Goal: Task Accomplishment & Management: Use online tool/utility

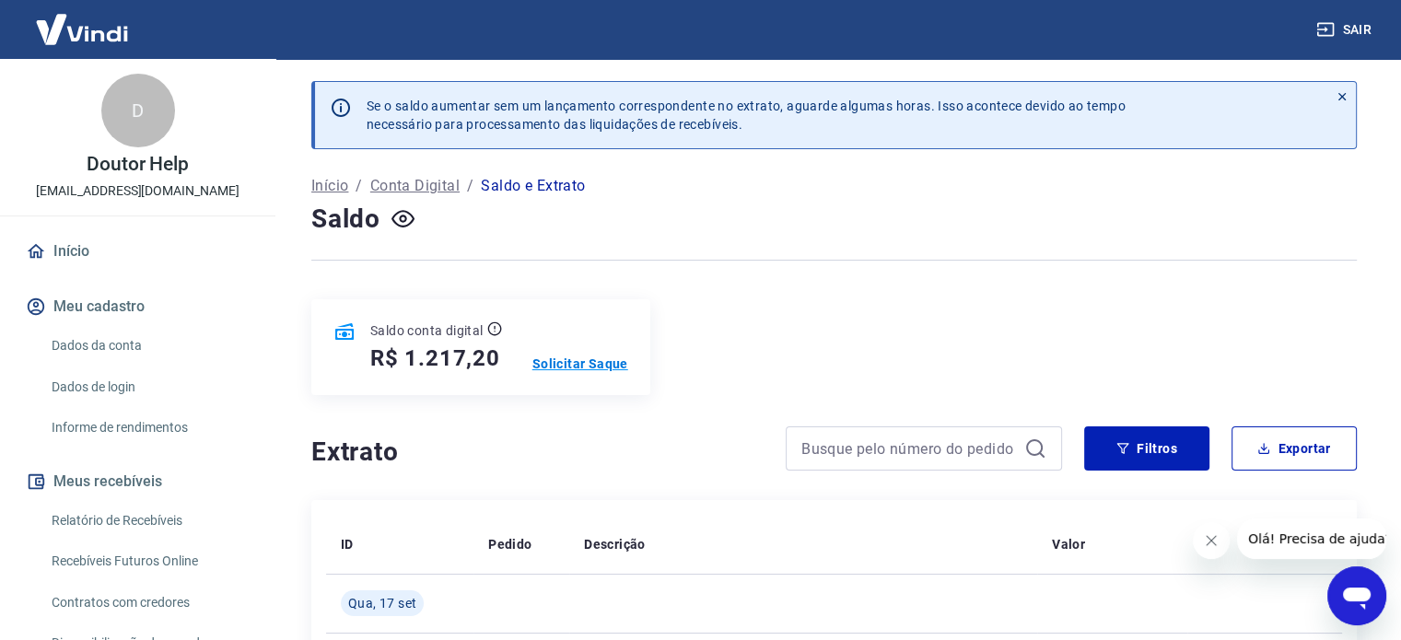
click at [602, 357] on p "Solicitar Saque" at bounding box center [580, 364] width 96 height 18
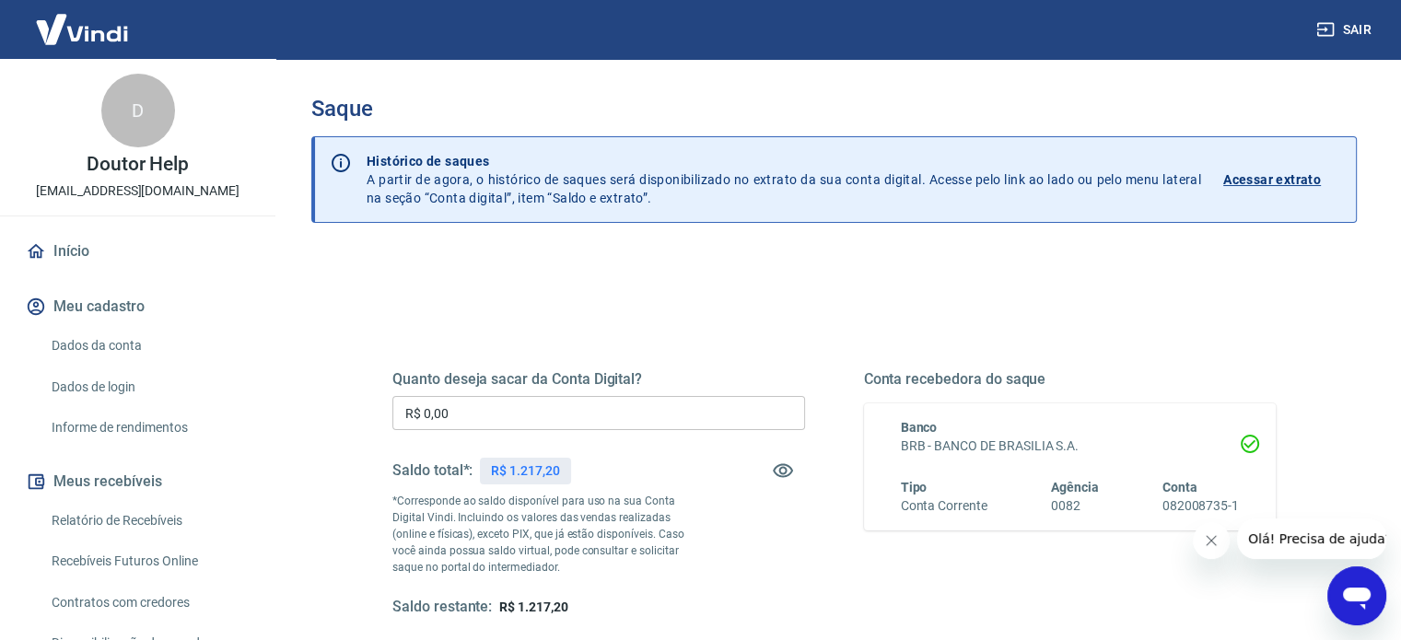
click at [692, 409] on input "R$ 0,00" at bounding box center [598, 413] width 413 height 34
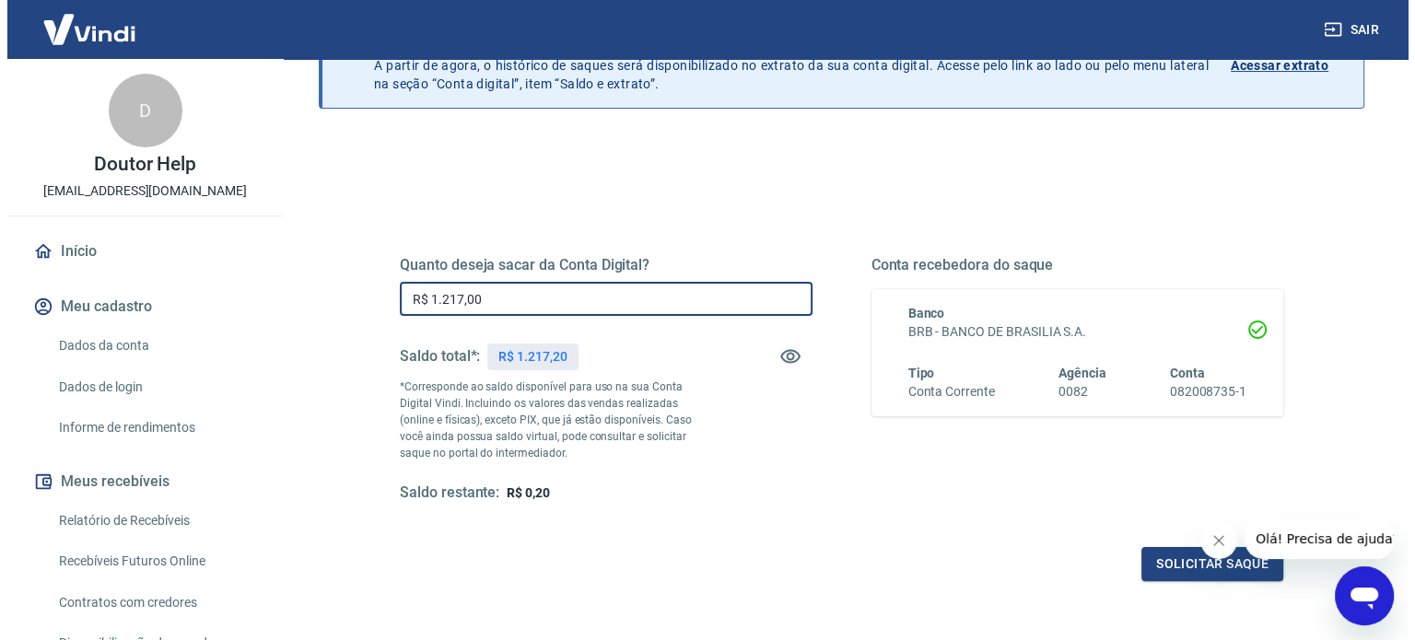
scroll to position [184, 0]
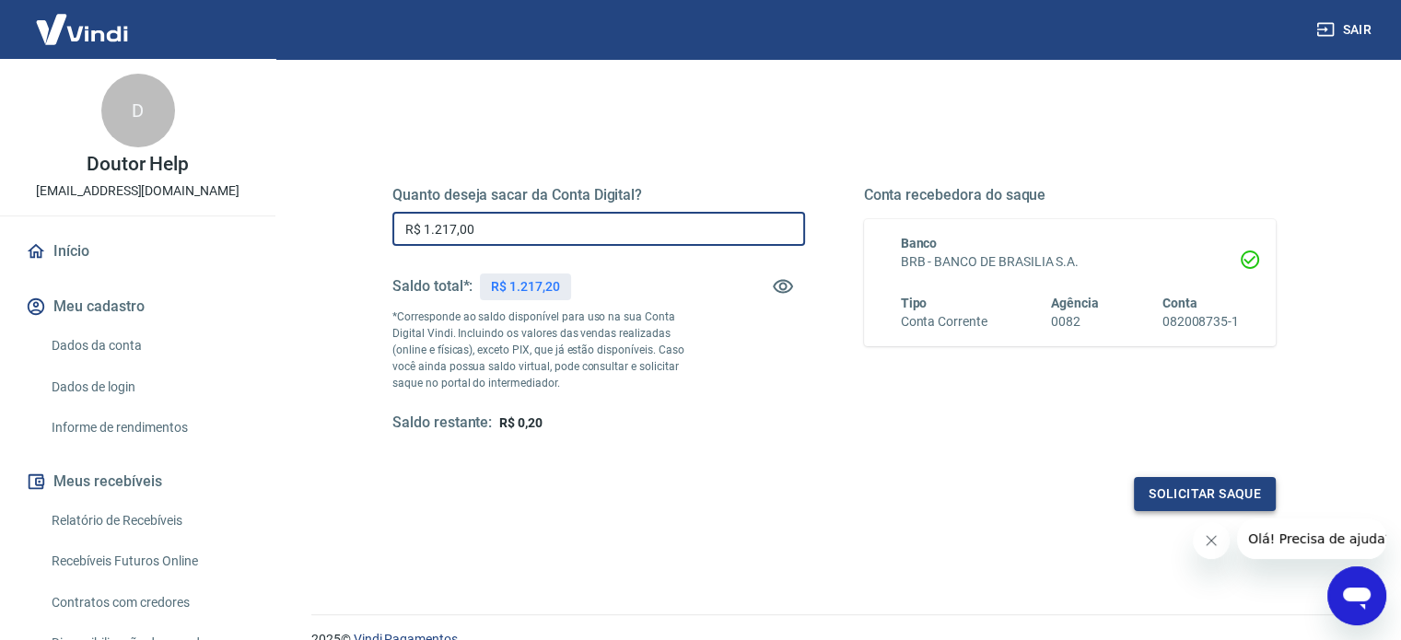
type input "R$ 1.217,00"
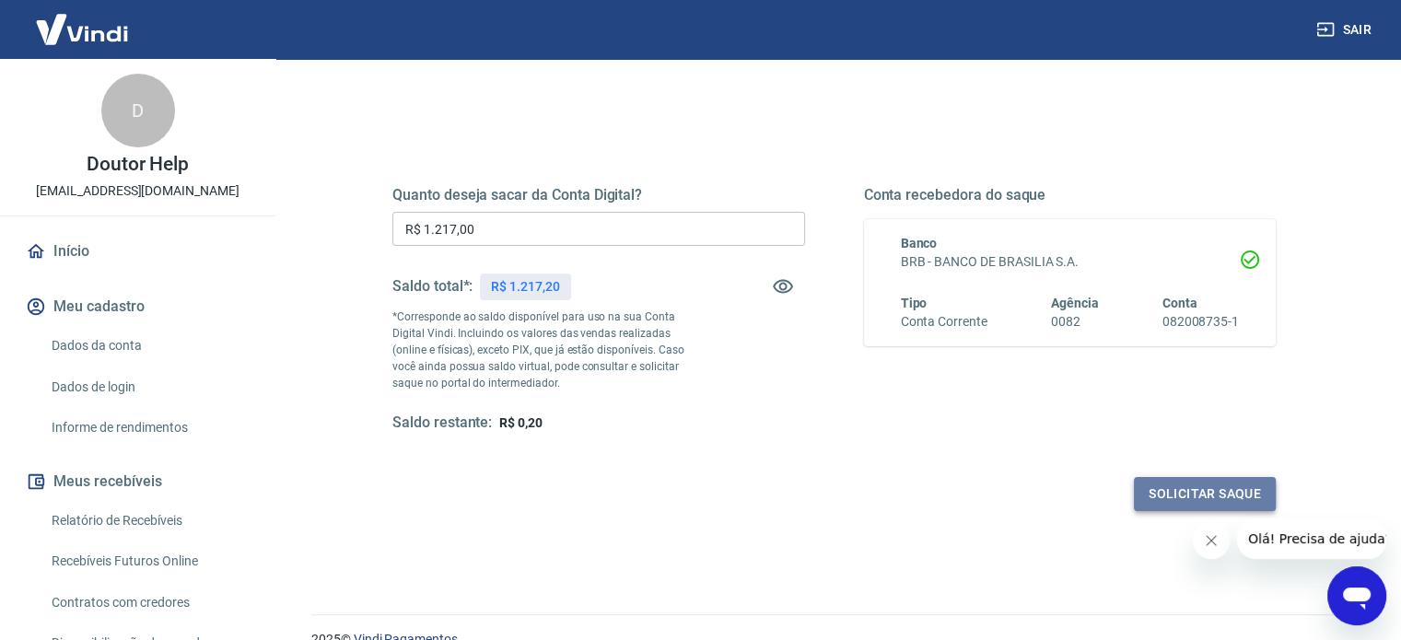
click at [1257, 485] on button "Solicitar saque" at bounding box center [1205, 494] width 142 height 34
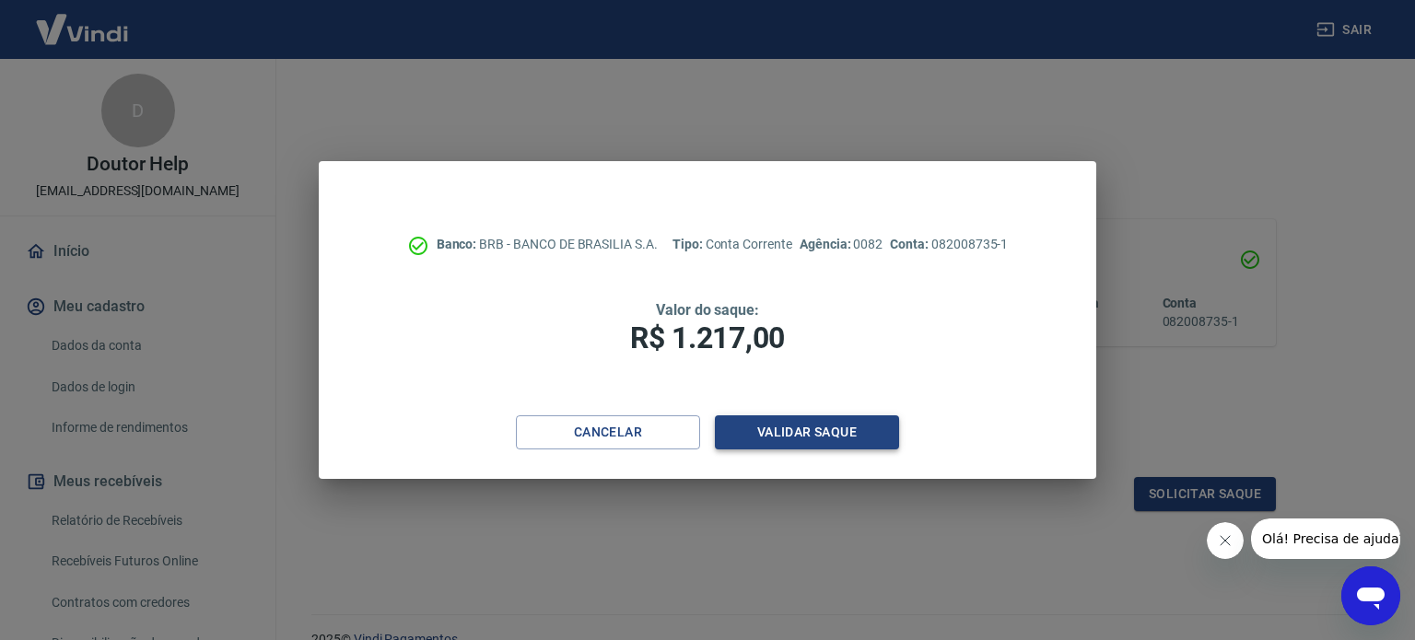
click at [841, 423] on button "Validar saque" at bounding box center [807, 432] width 184 height 34
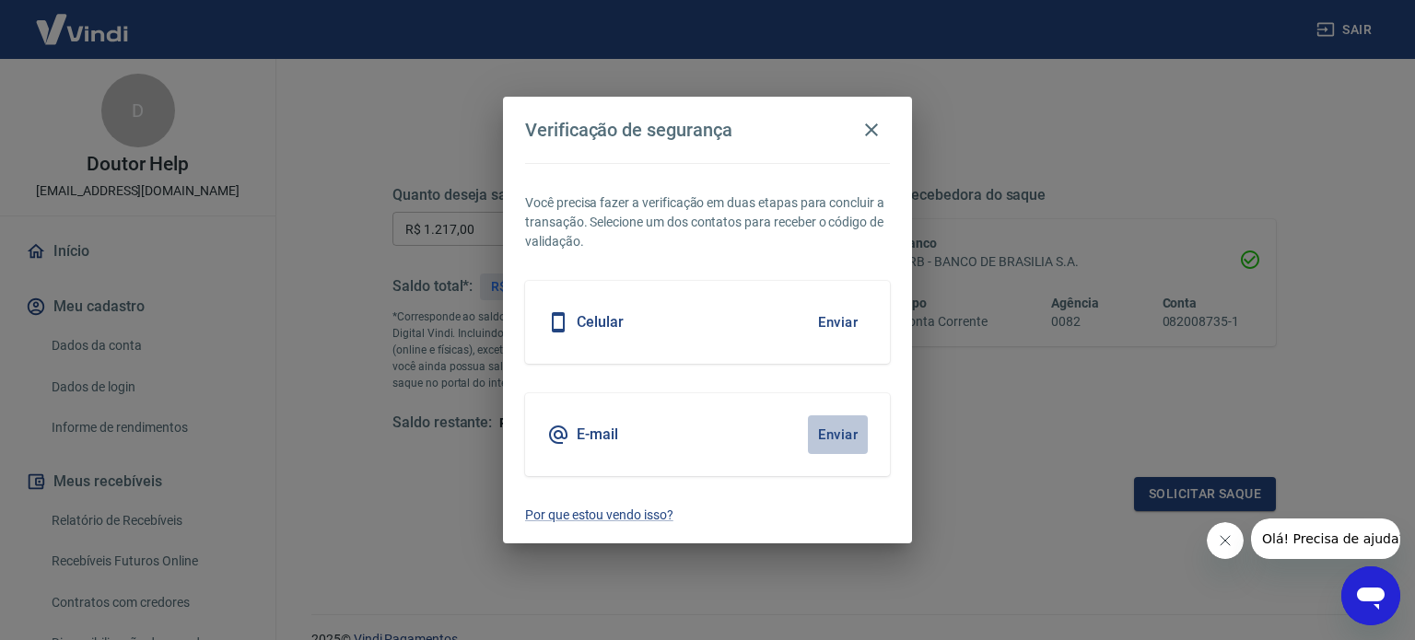
click at [841, 423] on button "Enviar" at bounding box center [838, 434] width 60 height 39
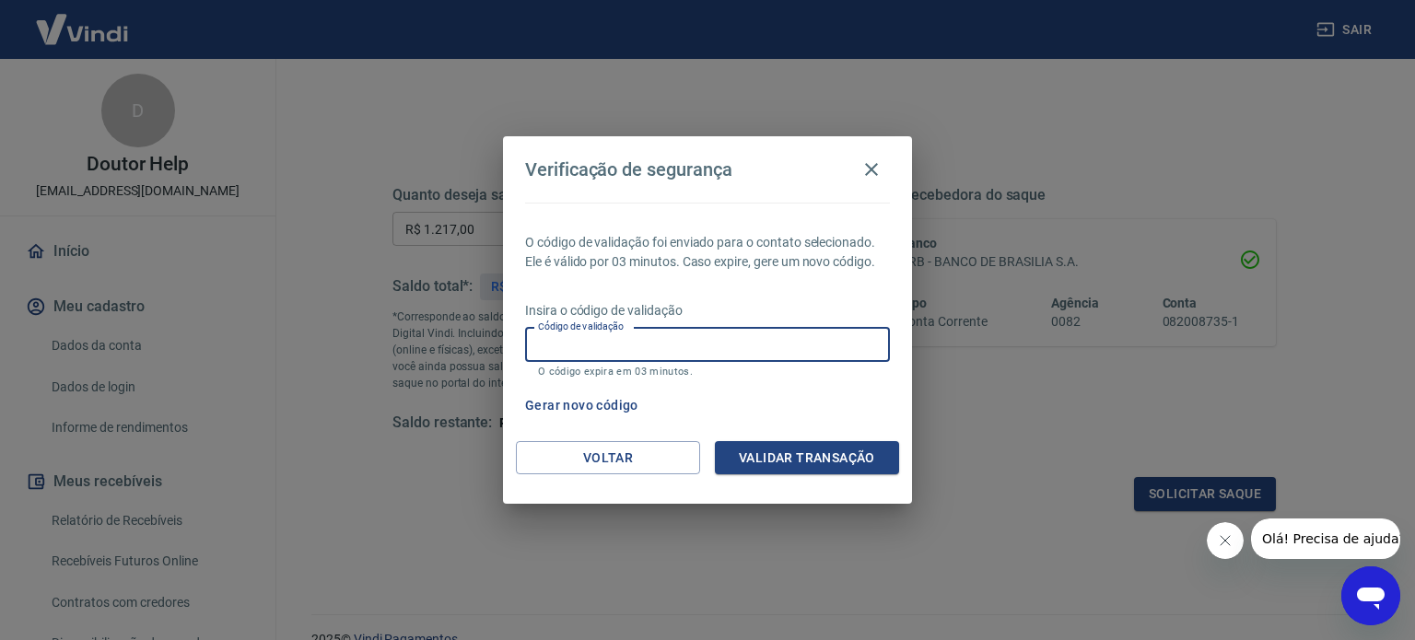
click at [672, 346] on input "Código de validação" at bounding box center [707, 345] width 365 height 34
type input "124753"
click at [778, 458] on button "Validar transação" at bounding box center [807, 458] width 184 height 34
